Goal: Use online tool/utility: Use online tool/utility

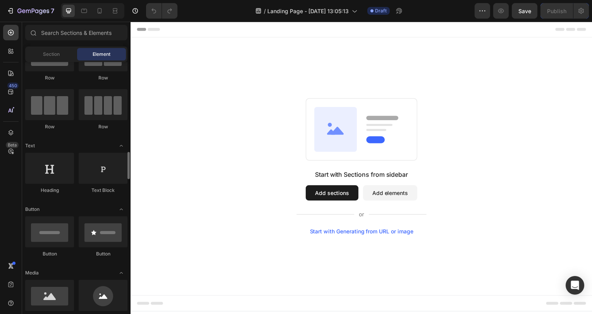
scroll to position [116, 0]
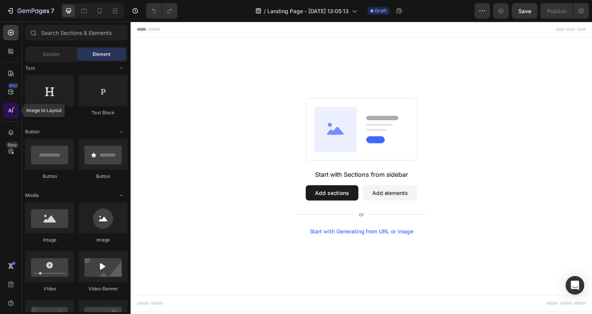
click at [11, 108] on icon at bounding box center [11, 110] width 8 height 8
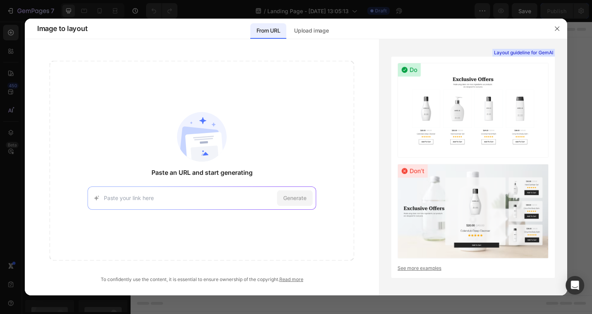
click at [158, 192] on div "Generate" at bounding box center [202, 197] width 228 height 23
click at [156, 196] on input at bounding box center [189, 198] width 170 height 8
paste input "[URL][DOMAIN_NAME]"
type input "[URL][DOMAIN_NAME]"
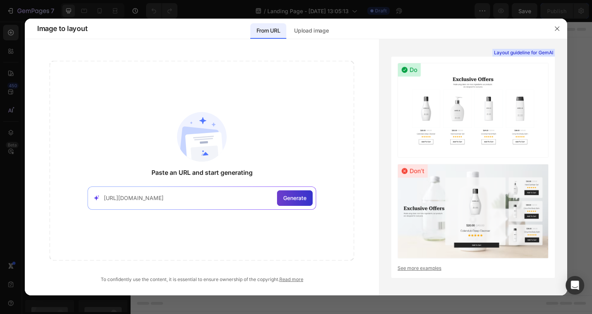
scroll to position [0, 0]
click at [290, 201] on span "Generate" at bounding box center [294, 198] width 23 height 8
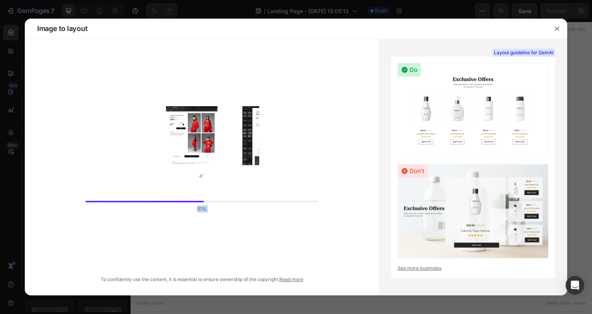
drag, startPoint x: 98, startPoint y: 280, endPoint x: 188, endPoint y: 245, distance: 96.7
click at [188, 245] on div "51% To confidently use the content, it is essential to ensure ownership of the …" at bounding box center [202, 172] width 354 height 222
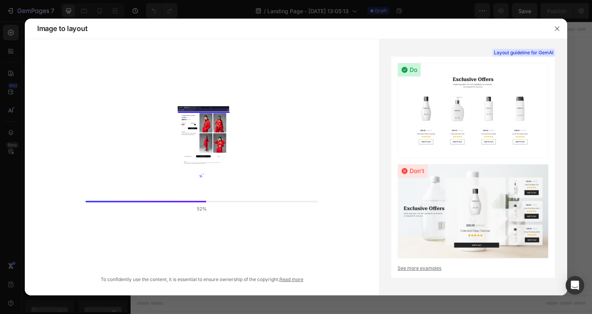
drag, startPoint x: 188, startPoint y: 245, endPoint x: 151, endPoint y: 228, distance: 40.7
click at [151, 228] on div "52%" at bounding box center [202, 160] width 304 height 199
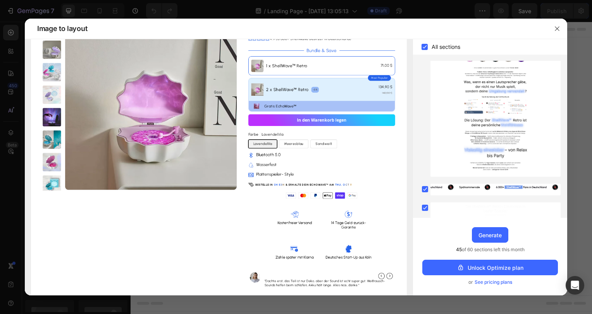
scroll to position [1092, 0]
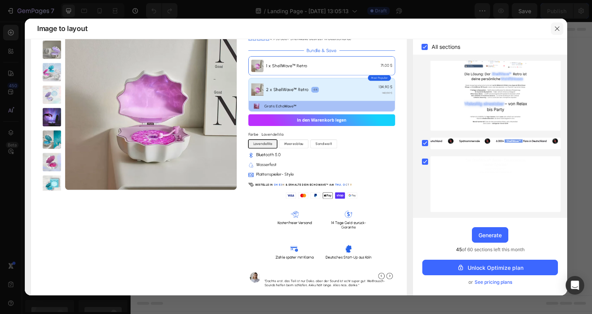
click at [554, 30] on icon "button" at bounding box center [557, 29] width 6 height 6
